Goal: Navigation & Orientation: Find specific page/section

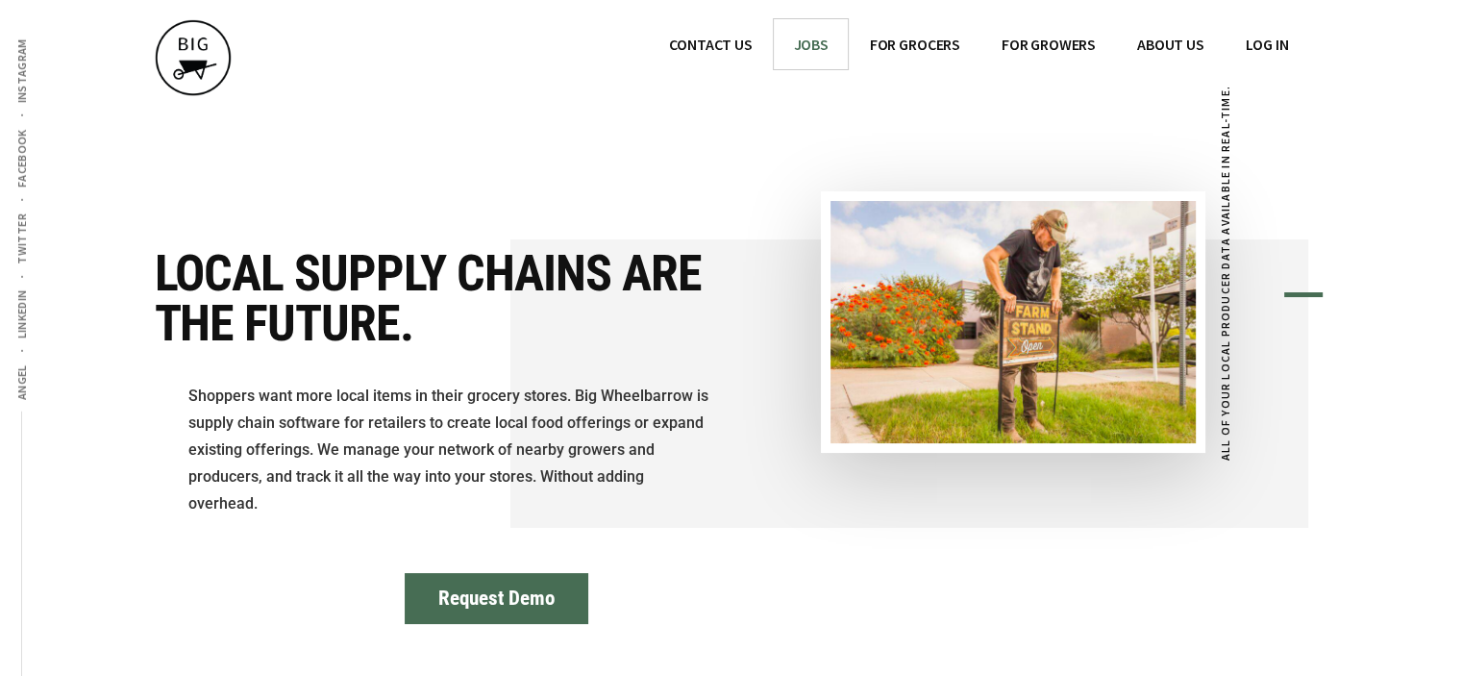
click at [815, 54] on link "JOBS" at bounding box center [810, 44] width 73 height 50
click at [191, 62] on img at bounding box center [193, 57] width 77 height 77
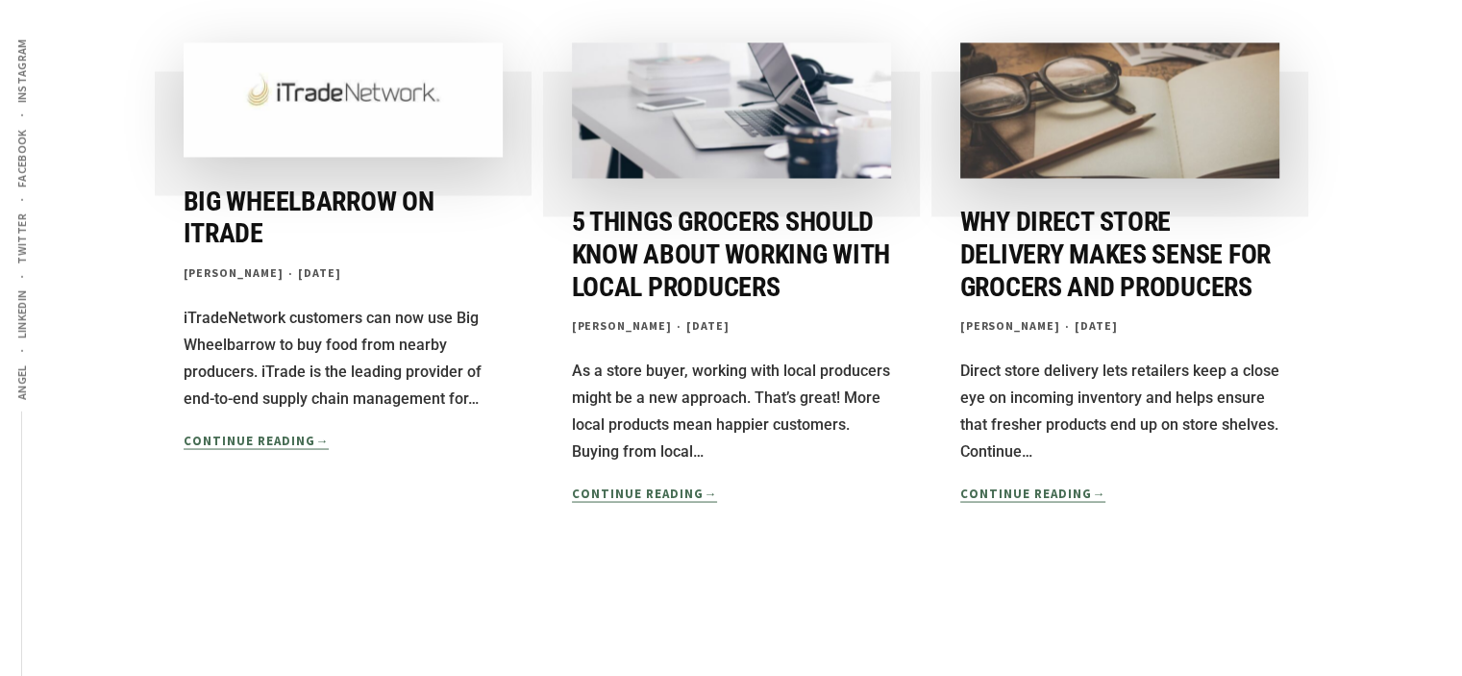
scroll to position [3633, 0]
